Goal: Use online tool/utility

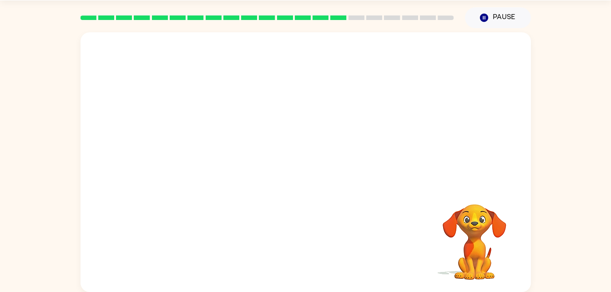
click at [11, 130] on div "Your browser must support playing .mp4 files to use Literably. Please try using…" at bounding box center [305, 160] width 611 height 264
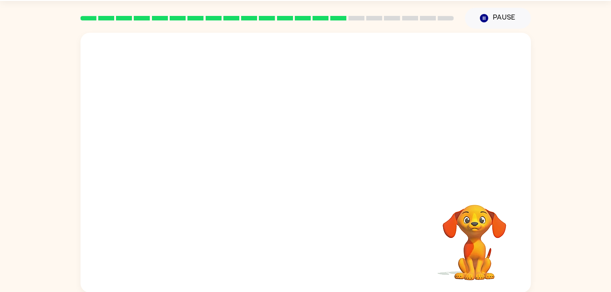
click at [91, 158] on div at bounding box center [306, 109] width 450 height 153
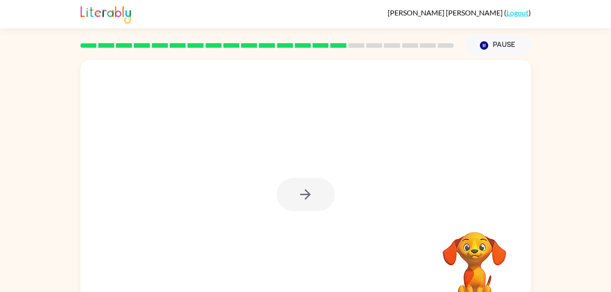
scroll to position [28, 0]
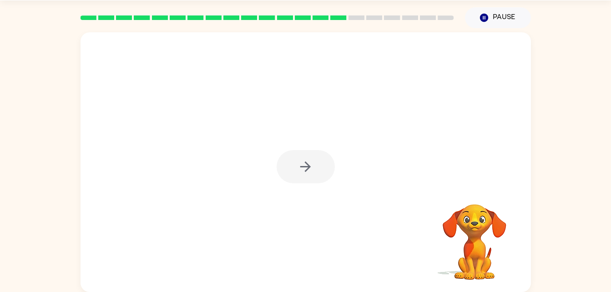
click at [297, 163] on div at bounding box center [306, 166] width 58 height 33
click at [308, 156] on button "button" at bounding box center [306, 166] width 58 height 33
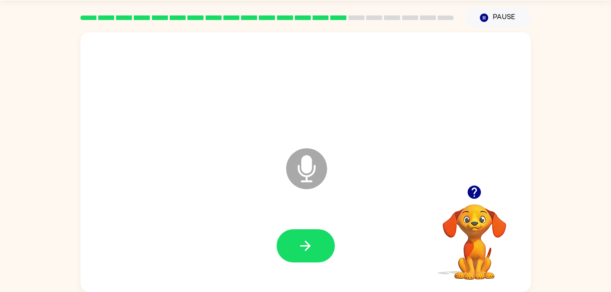
click at [311, 171] on icon at bounding box center [306, 168] width 41 height 41
click at [83, 158] on div "Microphone The Microphone is here when it is your turn to talk" at bounding box center [306, 162] width 450 height 260
click at [314, 246] on button "button" at bounding box center [306, 245] width 58 height 33
click at [305, 174] on icon at bounding box center [306, 168] width 41 height 41
click at [305, 247] on icon "button" at bounding box center [305, 246] width 16 height 16
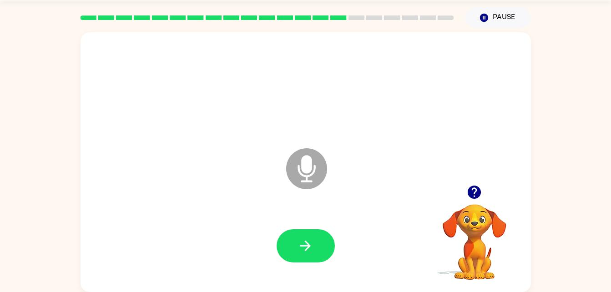
click at [303, 177] on icon at bounding box center [306, 168] width 41 height 41
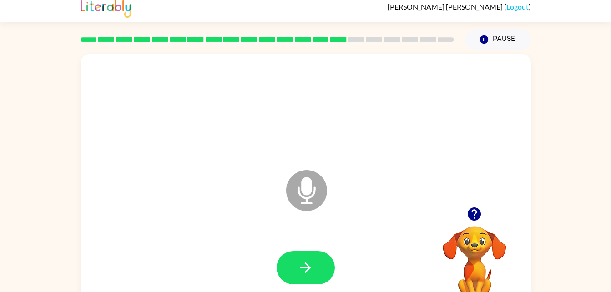
scroll to position [0, 0]
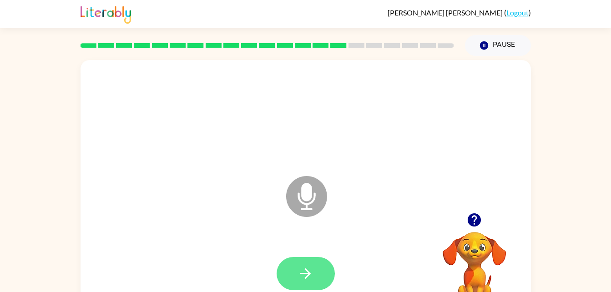
click at [318, 277] on button "button" at bounding box center [306, 273] width 58 height 33
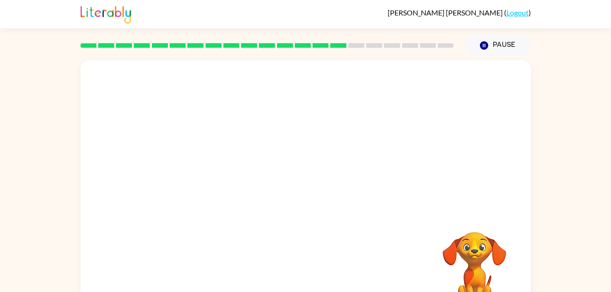
scroll to position [28, 0]
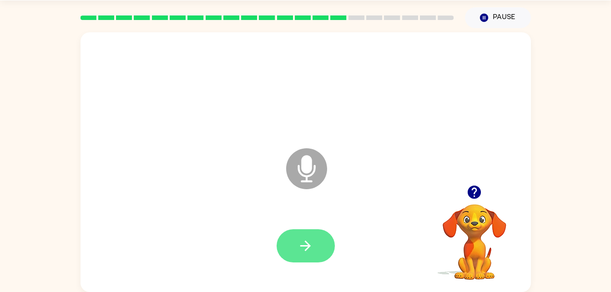
click at [306, 251] on icon "button" at bounding box center [305, 246] width 16 height 16
click at [312, 157] on icon at bounding box center [306, 168] width 41 height 41
click at [307, 164] on icon "Microphone The Microphone is here when it is your turn to talk" at bounding box center [352, 180] width 136 height 68
click at [307, 169] on icon "Microphone The Microphone is here when it is your turn to talk" at bounding box center [352, 180] width 136 height 68
click at [300, 241] on icon "button" at bounding box center [305, 246] width 16 height 16
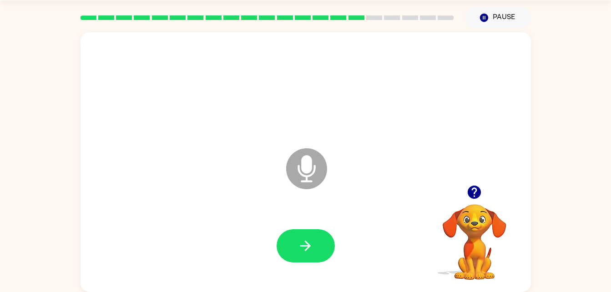
click at [469, 192] on icon "button" at bounding box center [474, 192] width 13 height 13
click at [475, 194] on video "Your browser must support playing .mp4 files to use Literably. Please try using…" at bounding box center [474, 235] width 91 height 91
click at [466, 204] on video "Your browser must support playing .mp4 files to use Literably. Please try using…" at bounding box center [474, 235] width 91 height 91
click at [482, 203] on div at bounding box center [474, 192] width 91 height 23
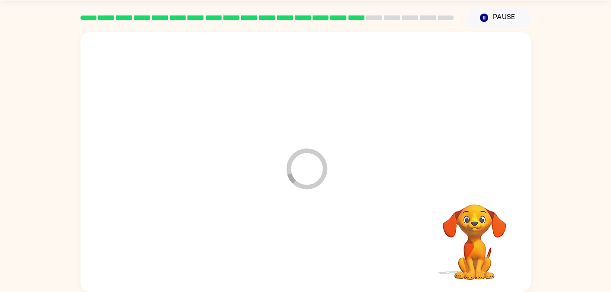
click at [470, 192] on video "Your browser must support playing .mp4 files to use Literably. Please try using…" at bounding box center [474, 235] width 91 height 91
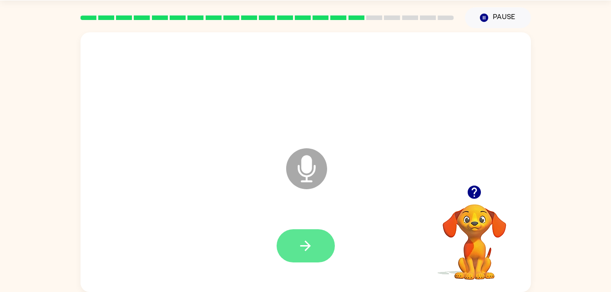
click at [302, 230] on button "button" at bounding box center [306, 245] width 58 height 33
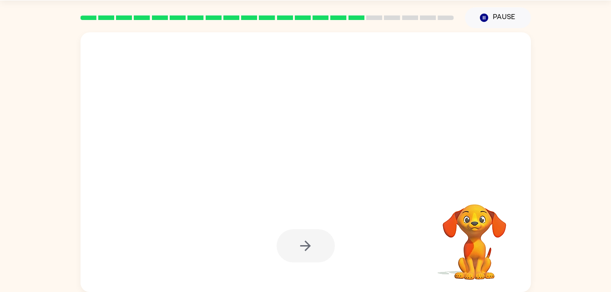
click at [311, 252] on div at bounding box center [306, 245] width 58 height 33
click at [297, 248] on div at bounding box center [306, 245] width 58 height 33
click at [302, 248] on div at bounding box center [306, 245] width 58 height 33
click at [304, 246] on div at bounding box center [306, 245] width 58 height 33
click at [306, 252] on div at bounding box center [306, 245] width 58 height 33
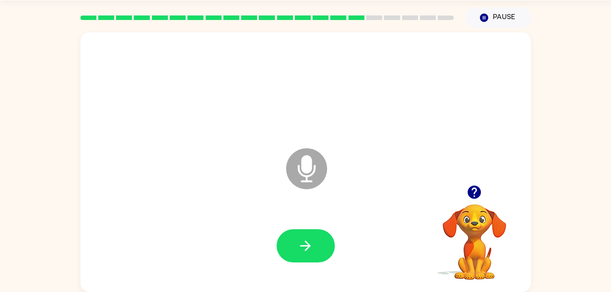
click at [472, 193] on icon "button" at bounding box center [474, 192] width 13 height 13
click at [305, 245] on icon "button" at bounding box center [305, 246] width 16 height 16
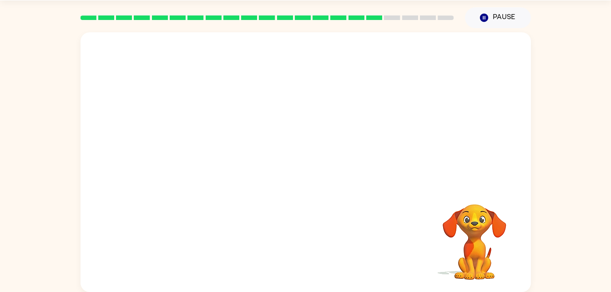
click at [442, 198] on video "Your browser must support playing .mp4 files to use Literably. Please try using…" at bounding box center [474, 235] width 91 height 91
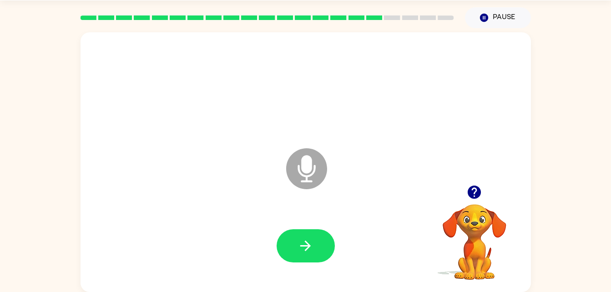
click at [470, 193] on icon "button" at bounding box center [474, 192] width 13 height 13
click at [305, 242] on icon "button" at bounding box center [305, 246] width 16 height 16
click at [308, 242] on icon "button" at bounding box center [305, 246] width 16 height 16
click at [476, 194] on icon "button" at bounding box center [474, 192] width 13 height 13
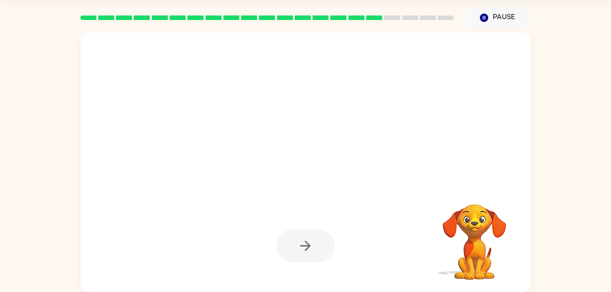
click at [71, 223] on div "Your browser must support playing .mp4 files to use Literably. Please try using…" at bounding box center [305, 160] width 611 height 264
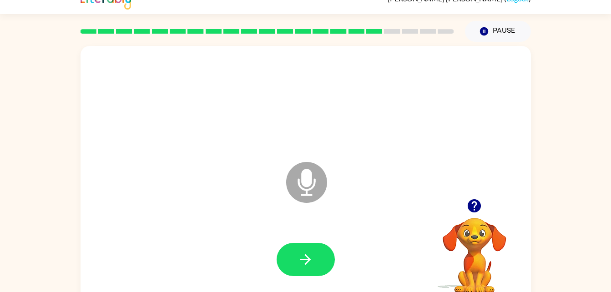
scroll to position [8, 0]
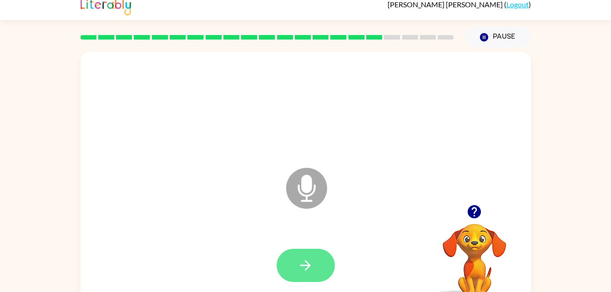
click at [317, 271] on button "button" at bounding box center [306, 265] width 58 height 33
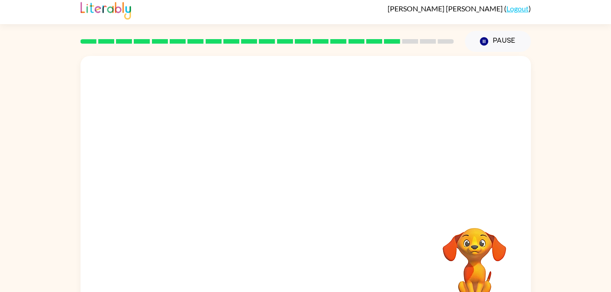
scroll to position [28, 0]
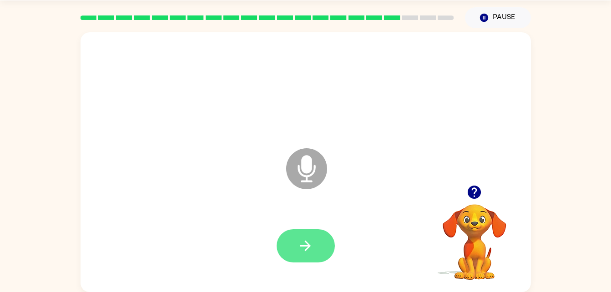
click at [303, 250] on icon "button" at bounding box center [305, 246] width 16 height 16
click at [474, 201] on button "button" at bounding box center [474, 192] width 23 height 23
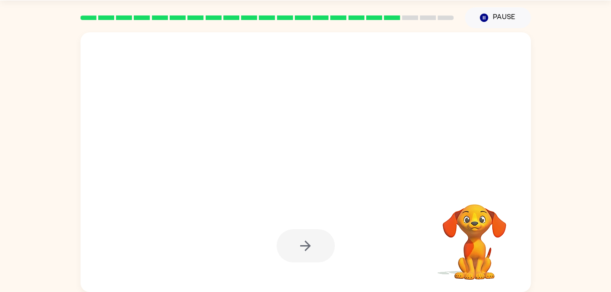
click at [290, 242] on div at bounding box center [306, 245] width 58 height 33
